Goal: Information Seeking & Learning: Learn about a topic

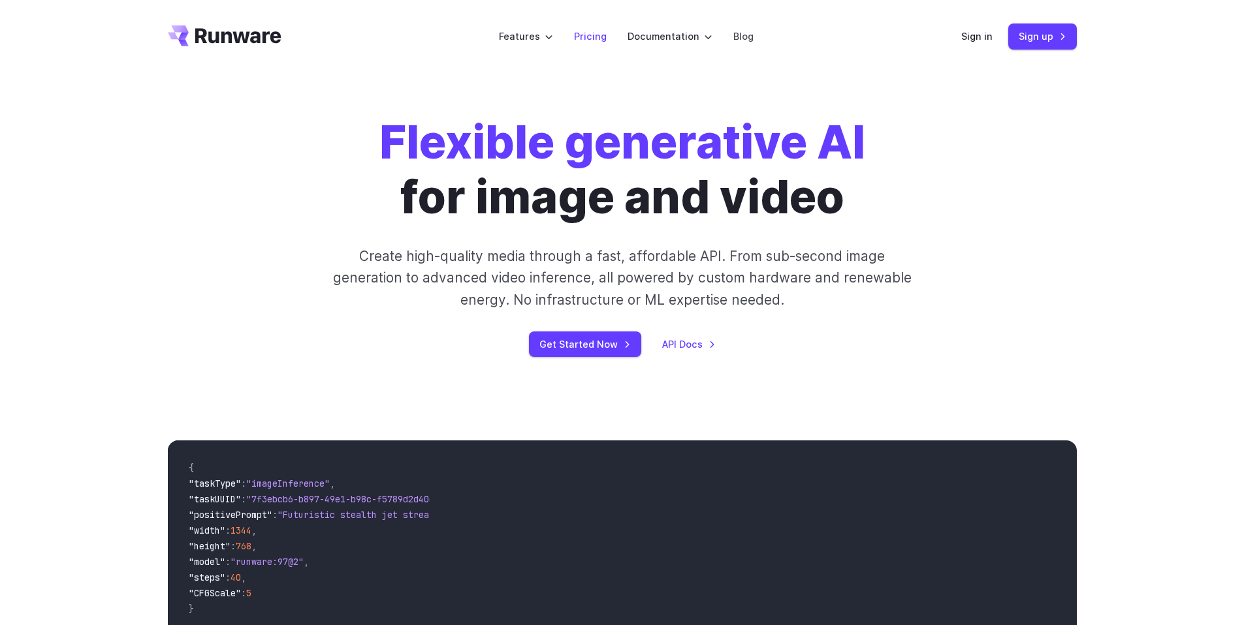
click at [596, 37] on link "Pricing" at bounding box center [590, 36] width 33 height 15
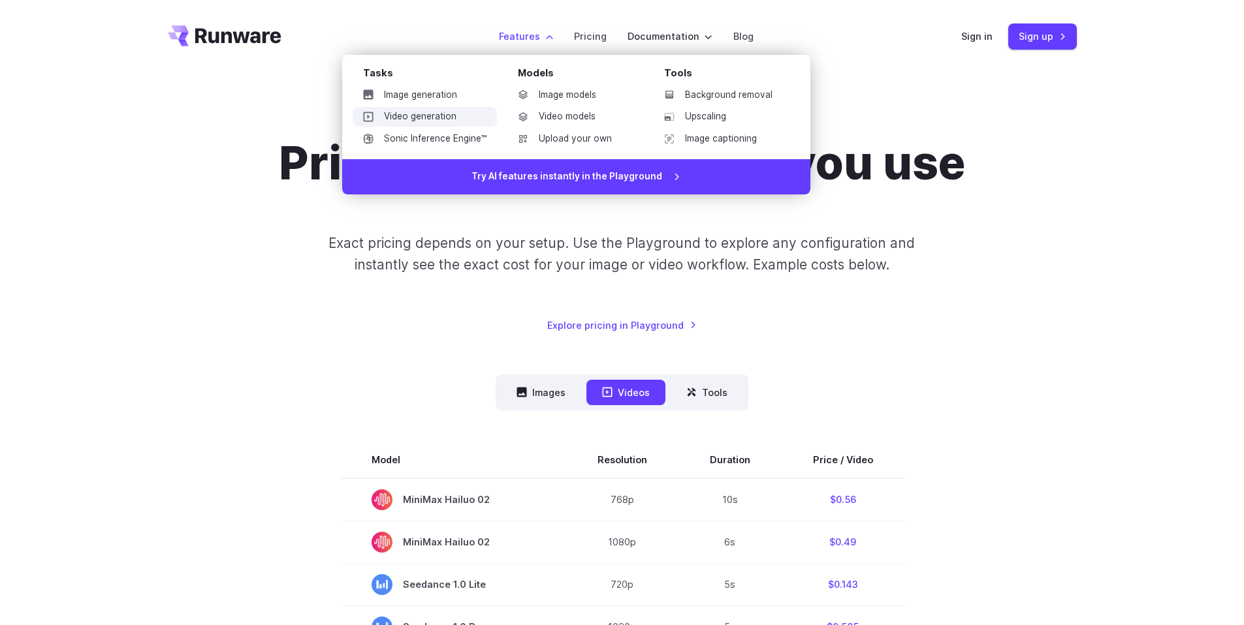
click at [469, 118] on link "Video generation" at bounding box center [425, 117] width 144 height 20
